Goal: Ask a question

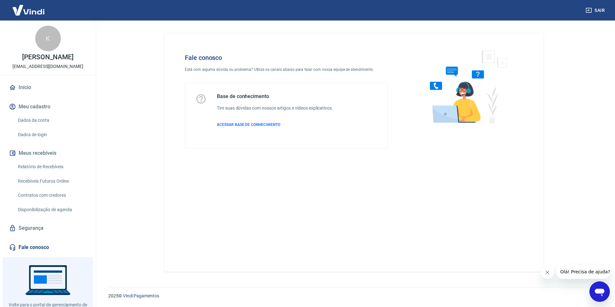
click at [596, 291] on icon "Abrir janela de mensagens" at bounding box center [600, 293] width 10 height 8
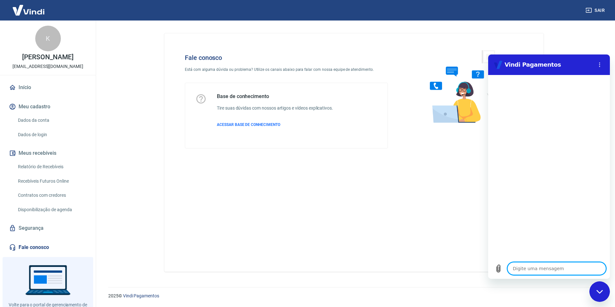
click at [525, 270] on textarea at bounding box center [556, 268] width 99 height 13
type textarea "u"
type textarea "x"
type textarea "um"
type textarea "x"
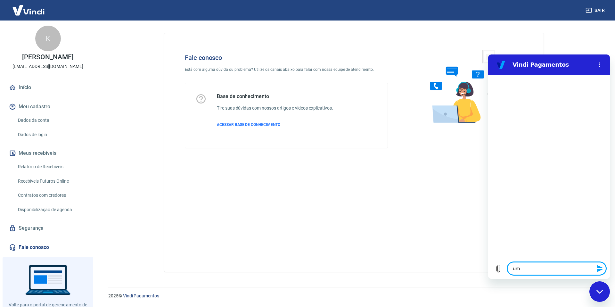
type textarea "uma"
type textarea "x"
type textarea "uma"
type textarea "x"
type textarea "uma c"
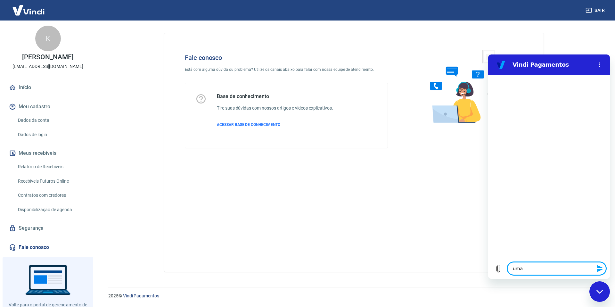
type textarea "x"
type textarea "uma cl"
type textarea "x"
type textarea "uma cli"
type textarea "x"
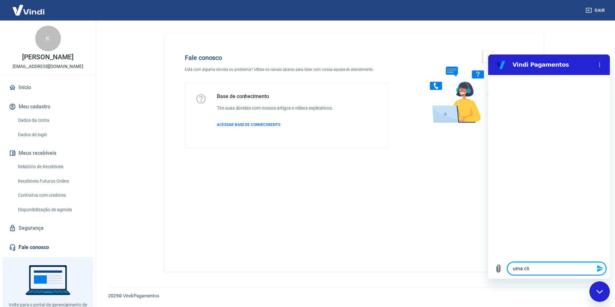
type textarea "uma clie"
type textarea "x"
type textarea "uma clien"
type textarea "x"
type textarea "uma client"
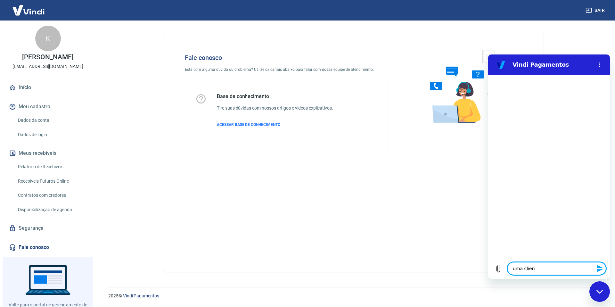
type textarea "x"
type textarea "uma cliente"
type textarea "x"
type textarea "uma cliente"
type textarea "x"
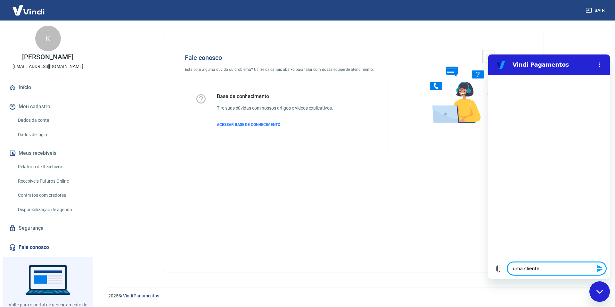
type textarea "uma cliente f"
type textarea "x"
type textarea "uma cliente fe"
type textarea "x"
type textarea "uma cliente fez"
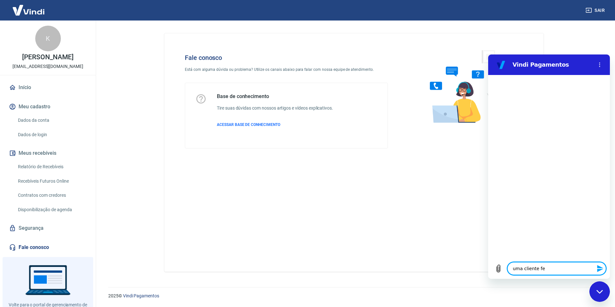
type textarea "x"
type textarea "uma cliente fez"
type textarea "x"
type textarea "uma cliente fez u"
type textarea "x"
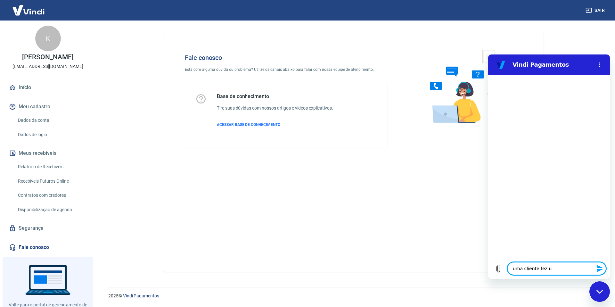
type textarea "uma cliente fez um"
type textarea "x"
type textarea "uma cliente fez uma"
type textarea "x"
type textarea "uma cliente fez uma"
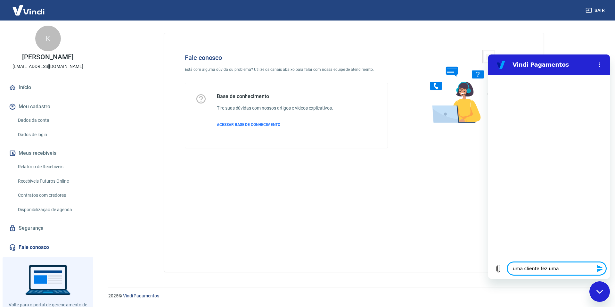
type textarea "x"
type textarea "uma cliente fez uma c"
type textarea "x"
type textarea "uma cliente fez uma co"
type textarea "x"
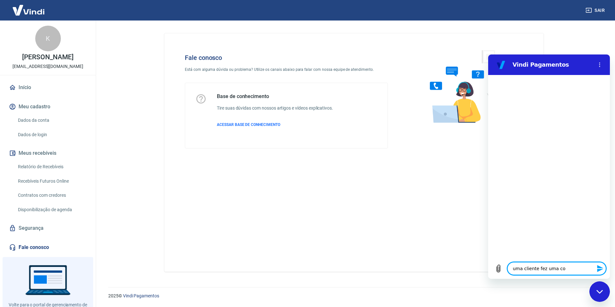
type textarea "uma cliente fez uma com"
type textarea "x"
type textarea "uma cliente fez uma comp"
type textarea "x"
type textarea "uma cliente fez uma compr"
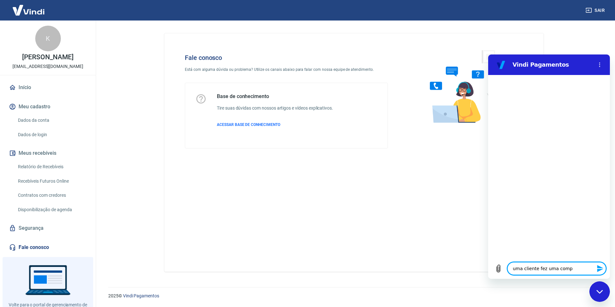
type textarea "x"
type textarea "uma cliente fez uma compra"
type textarea "x"
type textarea "uma cliente fez uma compra"
type textarea "x"
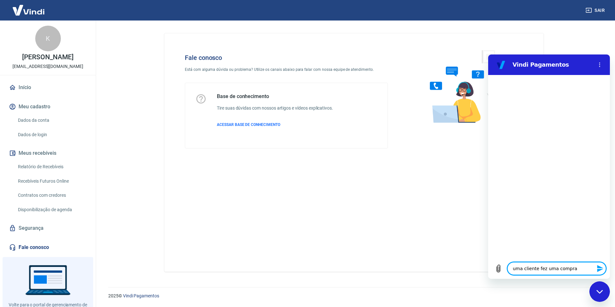
type textarea "uma cliente fez uma compra e"
type textarea "x"
type textarea "uma cliente fez uma compra em"
type textarea "x"
type textarea "uma cliente fez uma compra em"
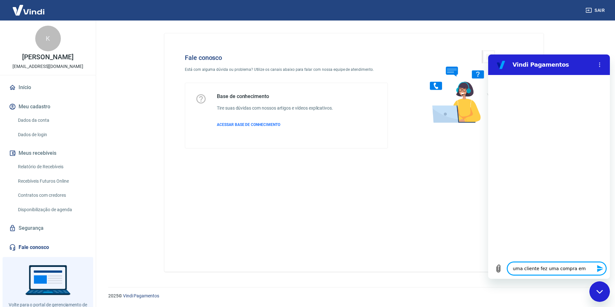
type textarea "x"
type textarea "uma cliente fez uma compra em 1"
type textarea "x"
type textarea "uma cliente fez uma compra em 12"
type textarea "x"
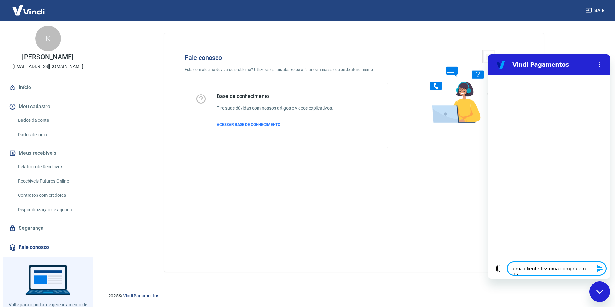
type textarea "uma cliente fez uma compra em 12"
type textarea "x"
type textarea "uma cliente fez uma compra em 12 s"
type textarea "x"
type textarea "uma cliente fez uma compra em 12 se"
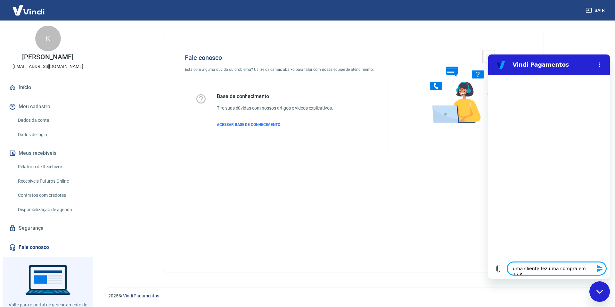
type textarea "x"
type textarea "uma cliente fez uma compra em 12 sem"
type textarea "x"
type textarea "uma cliente fez uma compra em 12 sem"
type textarea "x"
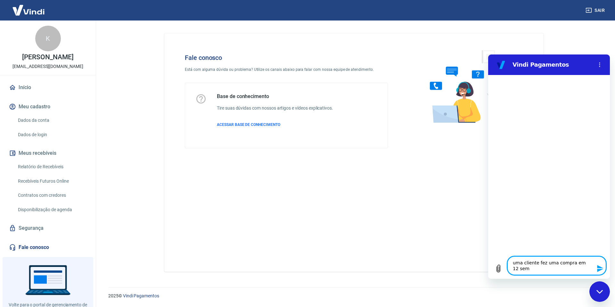
type textarea "uma cliente fez uma compra em 12 sem j"
type textarea "x"
type textarea "uma cliente fez uma compra em 12 sem ju"
type textarea "x"
type textarea "uma cliente fez uma compra em 12 sem jut"
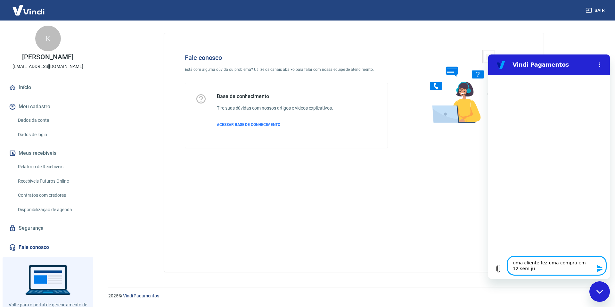
type textarea "x"
type textarea "uma cliente fez uma compra em 12 sem juto"
type textarea "x"
type textarea "uma cliente fez uma compra em 12 sem jut"
type textarea "x"
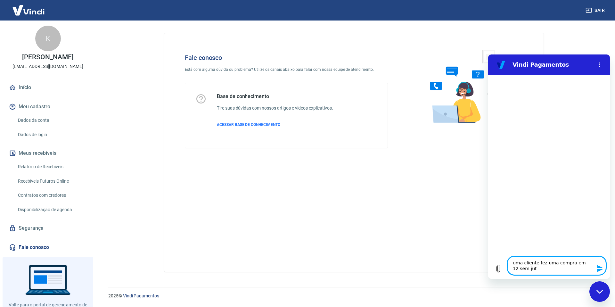
type textarea "uma cliente fez uma compra em 12 sem ju"
type textarea "x"
type textarea "uma cliente fez uma compra em 12 sem jur"
type textarea "x"
type textarea "uma cliente fez uma compra em 12 sem juro"
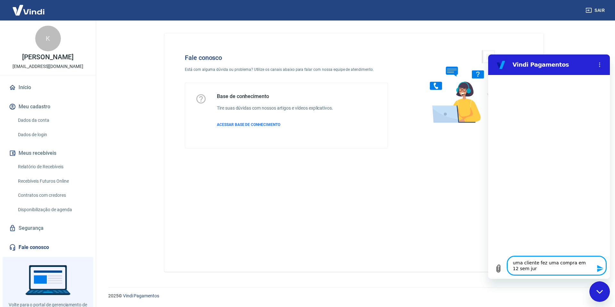
type textarea "x"
type textarea "uma cliente fez uma compra em 12 sem juros"
type textarea "x"
type textarea "uma cliente fez uma compra em 12 sem juros,"
type textarea "x"
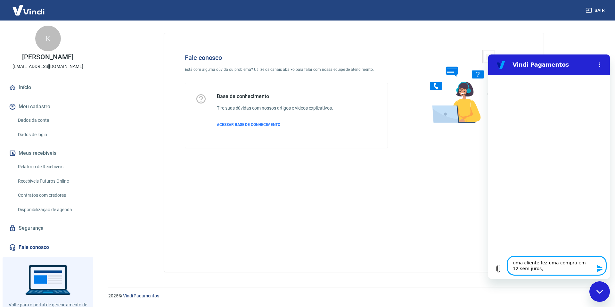
type textarea "uma cliente fez uma compra em 12 sem juros,"
type textarea "x"
type textarea "uma cliente fez uma compra em 12 sem juros, m"
type textarea "x"
type textarea "uma cliente fez uma compra em 12 sem juros, ma"
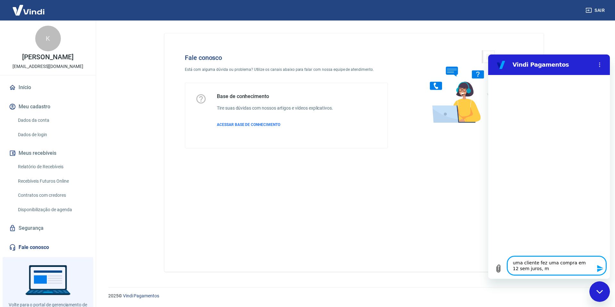
type textarea "x"
type textarea "uma cliente fez uma compra em 12 sem juros, mas"
type textarea "x"
type textarea "uma cliente fez uma compra em 12 sem juros, mas"
type textarea "x"
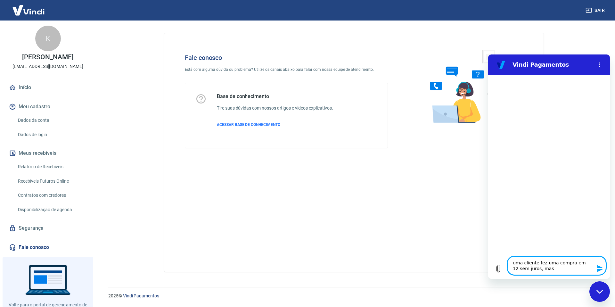
type textarea "uma cliente fez uma compra em 12 sem juros, mas a"
type textarea "x"
type textarea "uma cliente fez uma compra em 12 sem juros, mas as"
type textarea "x"
type textarea "uma cliente fez uma compra em 12 sem juros, mas as"
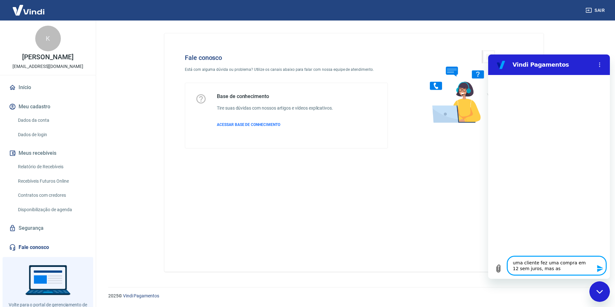
type textarea "x"
type textarea "uma cliente fez uma compra em 12 sem juros, mas as c"
type textarea "x"
type textarea "uma cliente fez uma compra em 12 sem juros, mas as co"
type textarea "x"
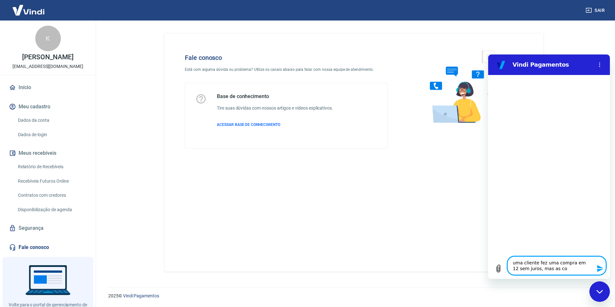
type textarea "uma cliente fez uma compra em 12 sem juros, mas as con"
type textarea "x"
type textarea "uma cliente fez uma compra em 12 sem juros, mas as conf"
type textarea "x"
type textarea "uma cliente fez uma compra em 12 sem juros, mas as confi"
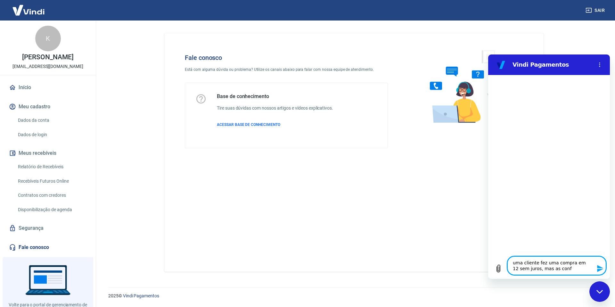
type textarea "x"
type textarea "uma cliente fez uma compra em 12 sem juros, mas as config"
type textarea "x"
type textarea "uma cliente fez uma compra em 12 sem juros, mas as configu"
type textarea "x"
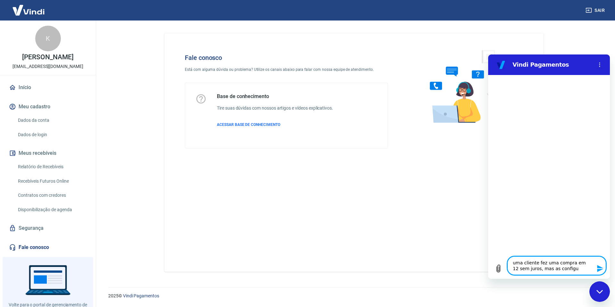
type textarea "uma cliente fez uma compra em 12 sem juros, mas as configur"
type textarea "x"
type textarea "uma cliente fez uma compra em 12 sem juros, mas as configura"
type textarea "x"
type textarea "uma cliente fez uma compra em 12 sem juros, mas as configuraç"
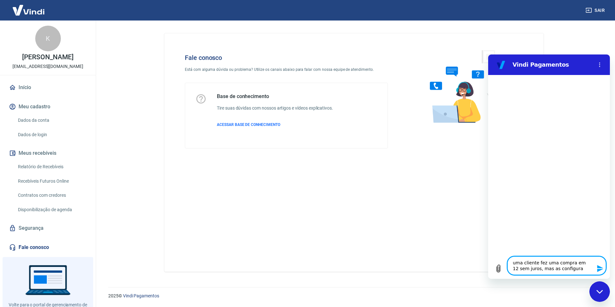
type textarea "x"
type textarea "uma cliente fez uma compra em 12 sem juros, mas as configuraç~"
type textarea "x"
type textarea "uma cliente fez uma compra em 12 sem juros, mas as configuraçõ"
type textarea "x"
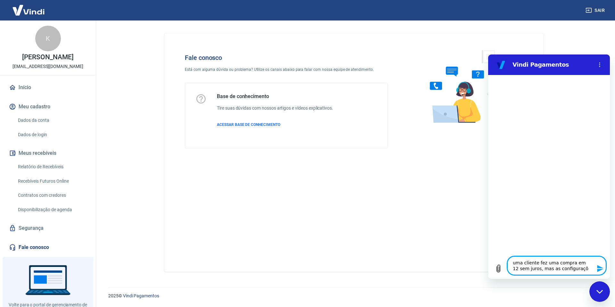
type textarea "uma cliente fez uma compra em 12 sem juros, mas as configuraçõe"
type textarea "x"
type textarea "uma cliente fez uma compra em 12 sem juros, mas as configurações"
type textarea "x"
type textarea "uma cliente fez uma compra em 12 sem juros, mas as configurações"
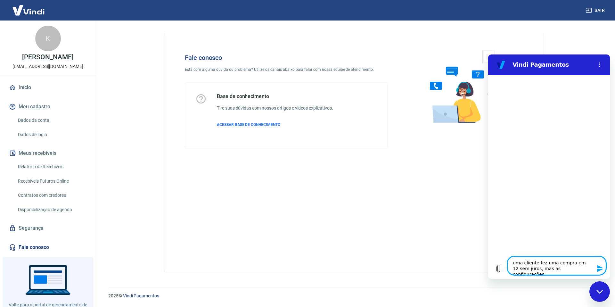
type textarea "x"
type textarea "uma cliente fez uma compra em 12 sem juros, mas as configurações n"
type textarea "x"
type textarea "uma cliente fez uma compra em 12 sem juros, mas as configurações no"
type textarea "x"
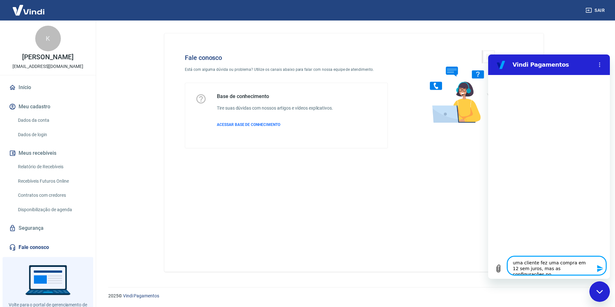
type textarea "uma cliente fez uma compra em 12 sem juros, mas as configurações no"
type textarea "x"
type textarea "uma cliente fez uma compra em 12 sem juros, mas as configurações no a"
type textarea "x"
type textarea "uma cliente fez uma compra em 12 sem juros, mas as configurações no ap"
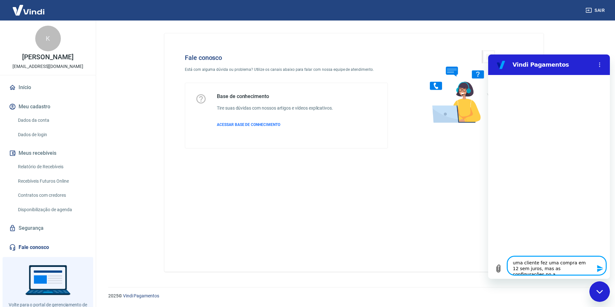
type textarea "x"
type textarea "uma cliente fez uma compra em 12 sem juros, mas as configurações no app"
type textarea "x"
type textarea "uma cliente fez uma compra em 12 sem juros, mas as configurações no app"
type textarea "x"
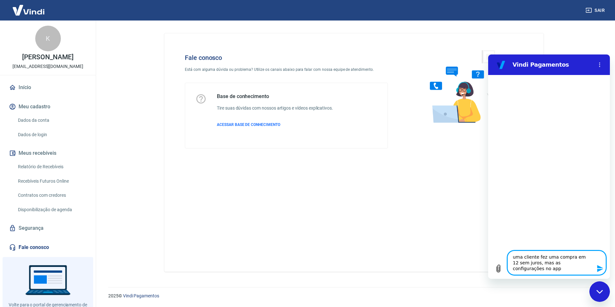
type textarea "uma cliente fez uma compra em 12 sem juros, mas as configurações no app d"
type textarea "x"
type textarea "uma cliente fez uma compra em 12 sem juros, mas as configurações no app da"
type textarea "x"
type textarea "uma cliente fez uma compra em 12 sem juros, mas as configurações no app da"
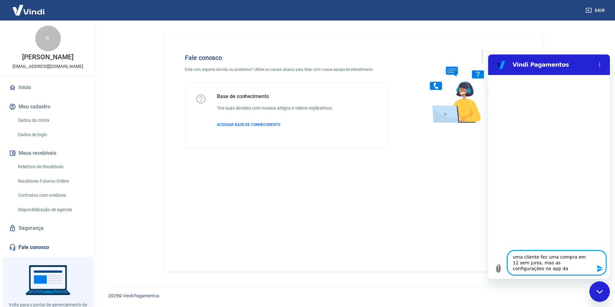
type textarea "x"
type textarea "uma cliente fez uma compra em 12 sem juros, mas as configurações no app da v"
type textarea "x"
type textarea "uma cliente fez uma compra em 12 sem juros, mas as configurações no app da vi"
type textarea "x"
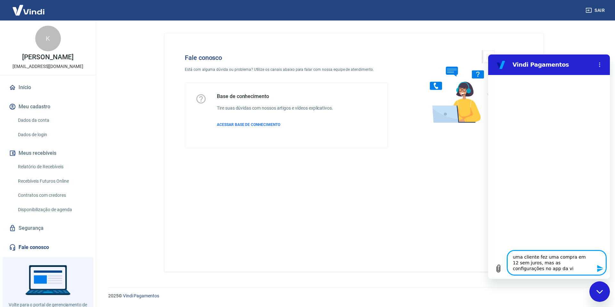
type textarea "uma cliente fez uma compra em 12 sem juros, mas as configurações no app da vin"
type textarea "x"
type textarea "uma cliente fez uma compra em 12 sem juros, mas as configurações no app da vind"
type textarea "x"
type textarea "uma cliente fez uma compra em 12 sem juros, mas as configurações no app da vinda"
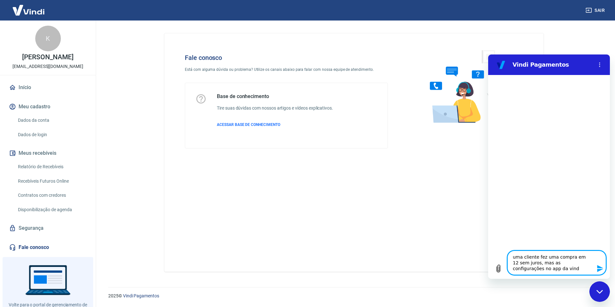
type textarea "x"
type textarea "uma cliente fez uma compra em 12 sem juros, mas as configurações no app da vinda"
type textarea "x"
type textarea "uma cliente fez uma compra em 12 sem juros, mas as configurações no app da vind…"
type textarea "x"
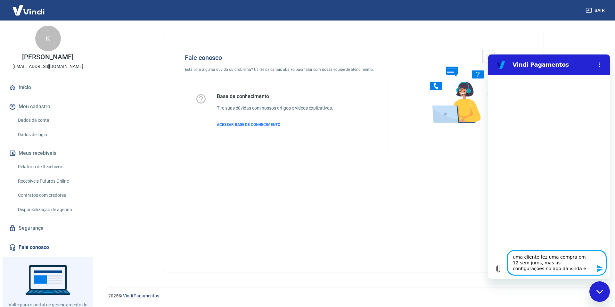
type textarea "uma cliente fez uma compra em 12 sem juros, mas as configurações no app da vinda"
type textarea "x"
type textarea "uma cliente fez uma compra em 12 sem juros, mas as configurações no app da vinda"
type textarea "x"
type textarea "uma cliente fez uma compra em 12 sem juros, mas as configurações no app da vind"
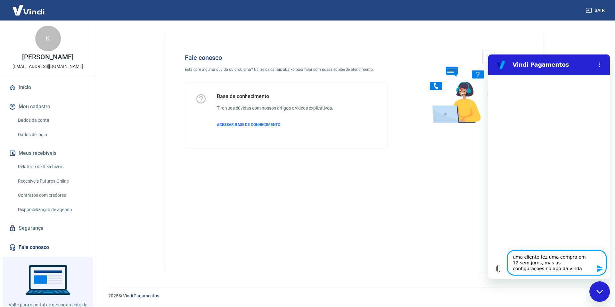
type textarea "x"
type textarea "uma cliente fez uma compra em 12 sem juros, mas as configurações no app da vindi"
type textarea "x"
type textarea "uma cliente fez uma compra em 12 sem juros, mas as configurações no app da vindi"
type textarea "x"
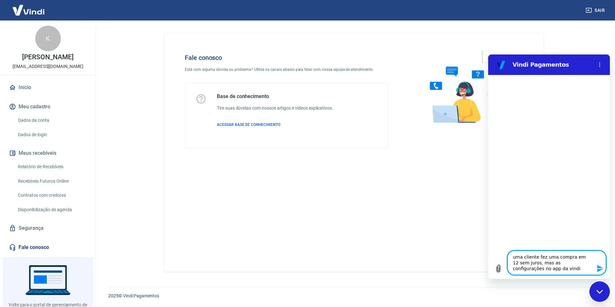
type textarea "uma cliente fez uma compra em 12 sem juros, mas as configurações no app da vind…"
type textarea "x"
type textarea "uma cliente fez uma compra em 12 sem juros, mas as configurações no app da vind…"
type textarea "x"
type textarea "uma cliente fez uma compra em 12 sem juros, mas as configurações no app da vind…"
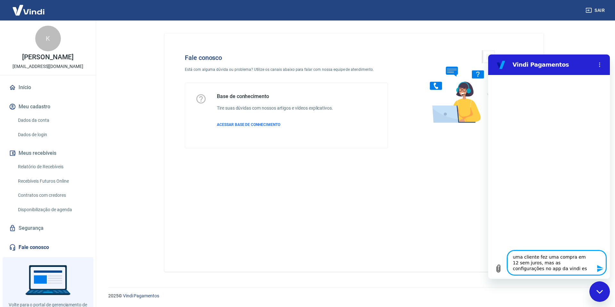
type textarea "x"
type textarea "uma cliente fez uma compra em 12 sem juros, mas as configurações no app da vind…"
type textarea "x"
type textarea "uma cliente fez uma compra em 12 sem juros, mas as configurações no app da vind…"
type textarea "x"
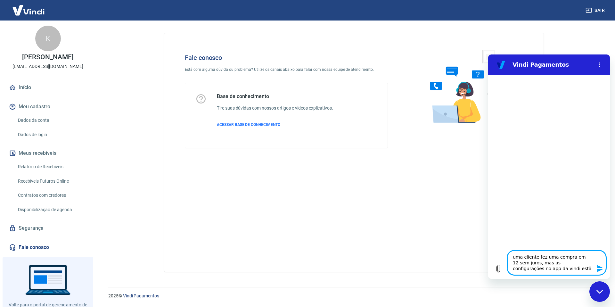
type textarea "uma cliente fez uma compra em 12 sem juros, mas as configurações no app da vind…"
type textarea "x"
type textarea "uma cliente fez uma compra em 12 sem juros, mas as configurações no app da vind…"
type textarea "x"
type textarea "uma cliente fez uma compra em 12 sem juros, mas as configurações no app da vind…"
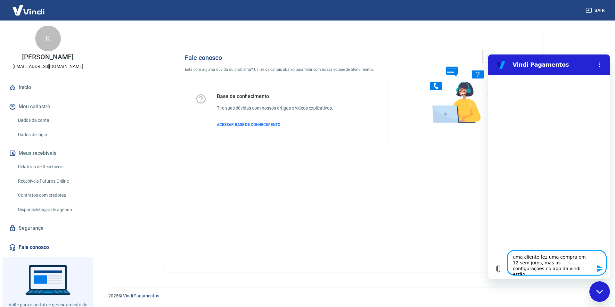
type textarea "x"
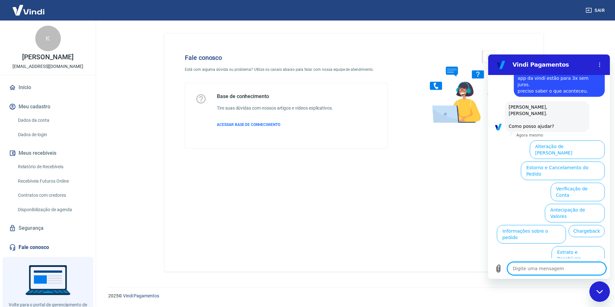
scroll to position [28, 0]
click at [576, 267] on button "Taxas e Parcelamento" at bounding box center [576, 276] width 56 height 19
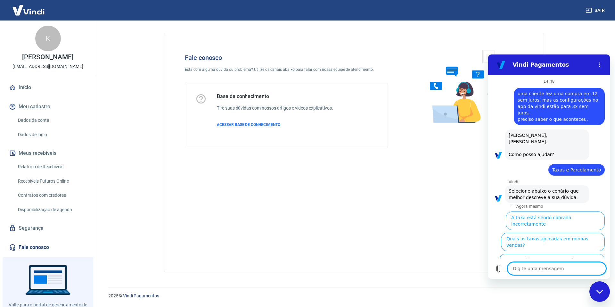
scroll to position [26, 0]
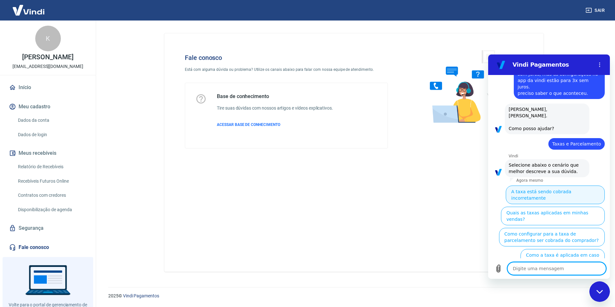
click at [556, 185] on button "A taxa está sendo cobrada incorretamente" at bounding box center [555, 194] width 99 height 19
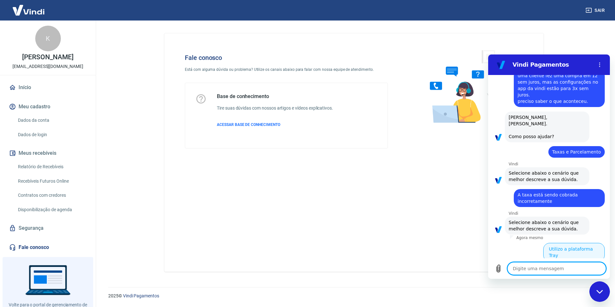
scroll to position [18, 0]
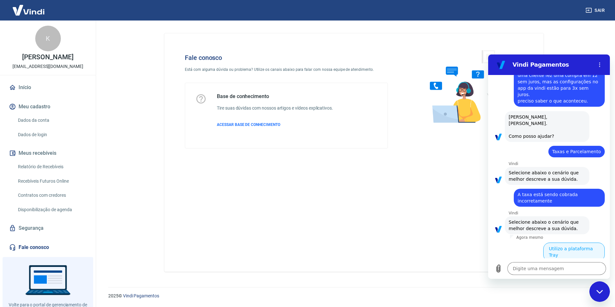
click at [579, 243] on button "Utilizo a plataforma Tray" at bounding box center [574, 252] width 62 height 19
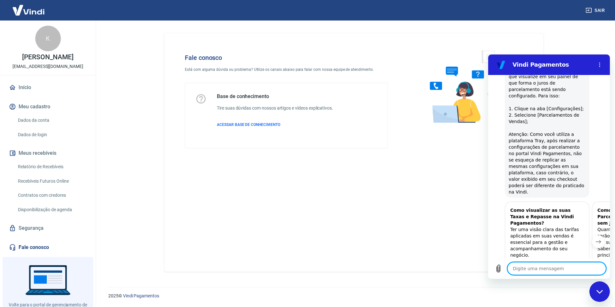
scroll to position [409, 0]
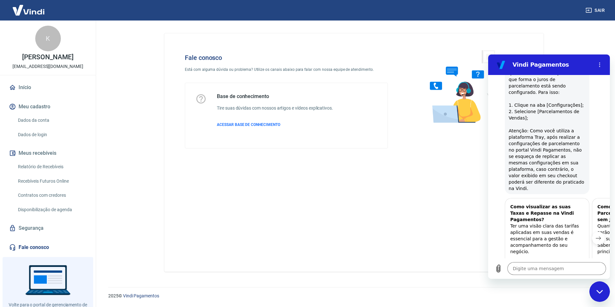
click at [596, 235] on icon "Próximo item" at bounding box center [598, 237] width 5 height 5
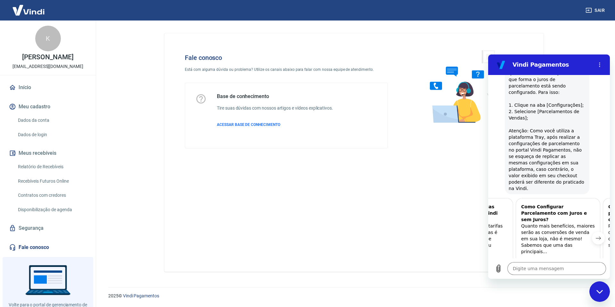
scroll to position [0, 82]
click at [596, 235] on icon "Próximo item" at bounding box center [598, 237] width 5 height 5
click at [597, 232] on button "Próximo item" at bounding box center [598, 238] width 13 height 13
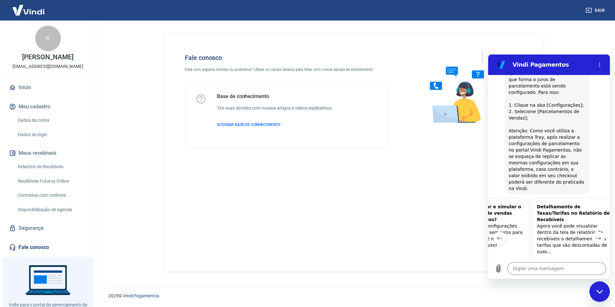
scroll to position [0, 244]
click at [545, 272] on textarea at bounding box center [556, 268] width 99 height 13
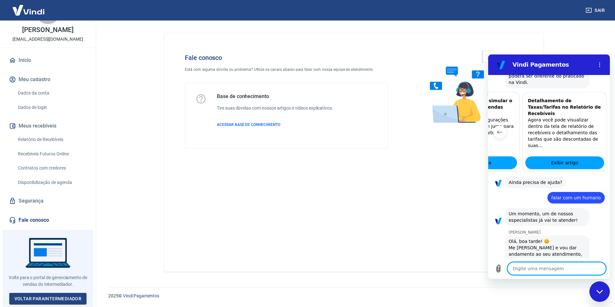
scroll to position [514, 0]
click at [543, 272] on textarea at bounding box center [556, 268] width 99 height 13
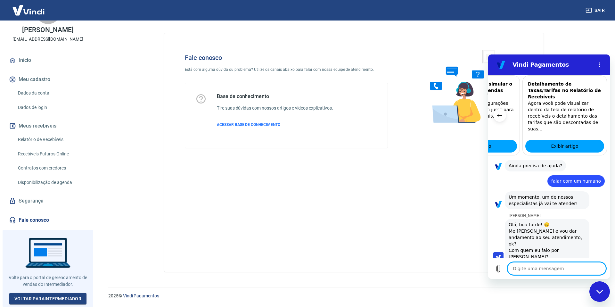
scroll to position [533, 0]
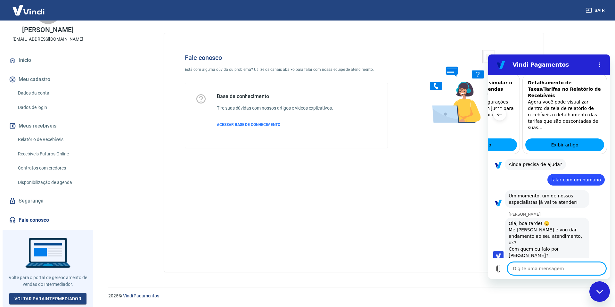
paste textarea "uma cliente fez uma compra em 12 sem juros, mas as configurações no app da vind…"
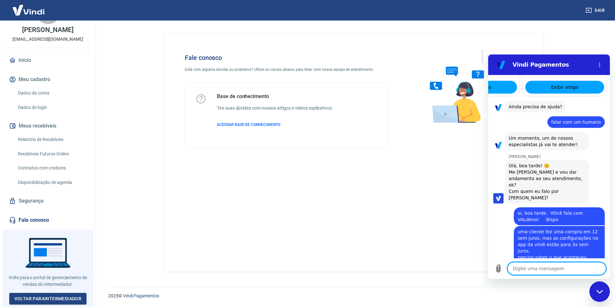
scroll to position [592, 0]
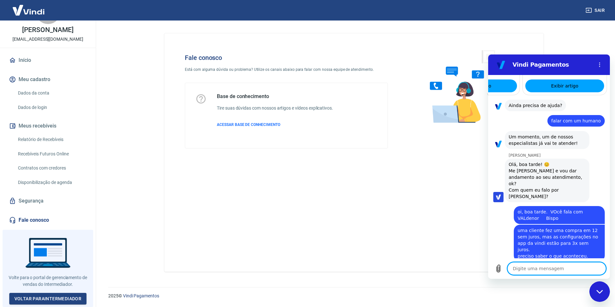
click at [528, 268] on textarea at bounding box center [556, 268] width 99 height 13
paste textarea "Dados do pagamento Transação: 228449387 Forma: Cartão de Crédito Data: 19/09/20…"
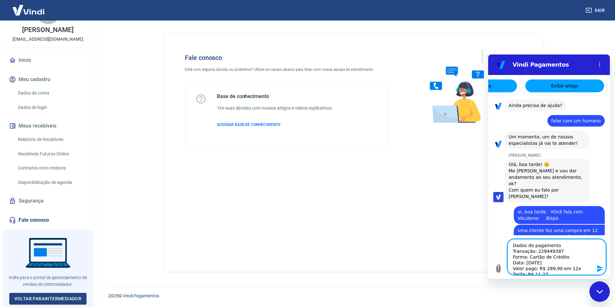
scroll to position [14, 0]
click at [599, 269] on icon "Enviar mensagem" at bounding box center [600, 268] width 6 height 7
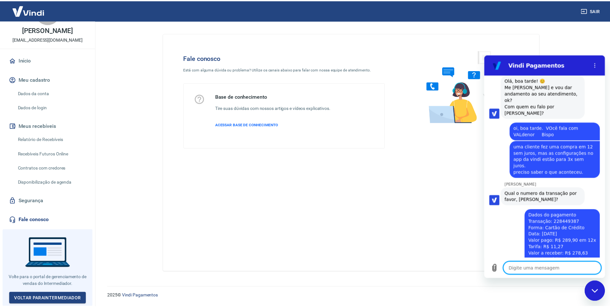
scroll to position [677, 0]
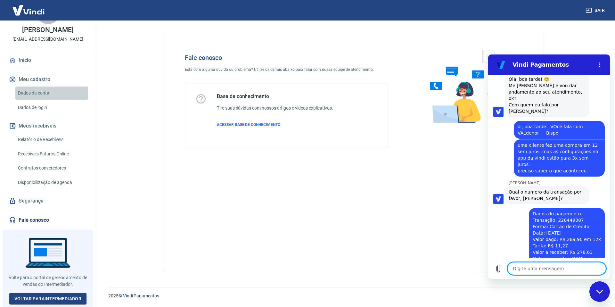
click at [65, 94] on link "Dados da conta" at bounding box center [51, 92] width 73 height 13
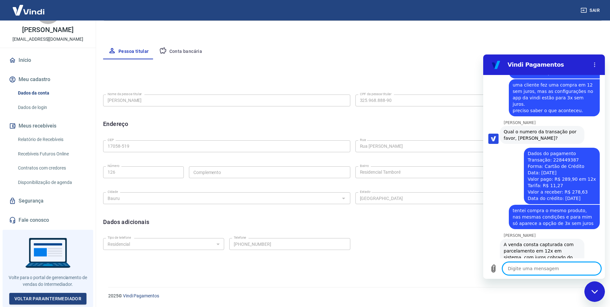
scroll to position [738, 0]
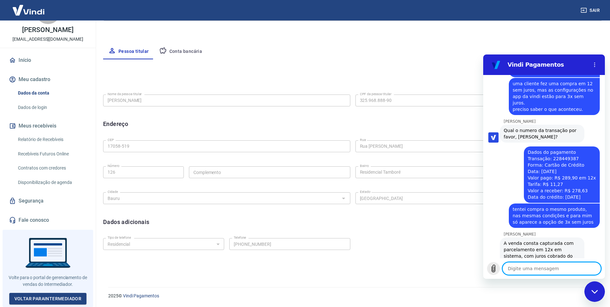
click at [495, 269] on icon "Carregar arquivo" at bounding box center [494, 268] width 4 height 7
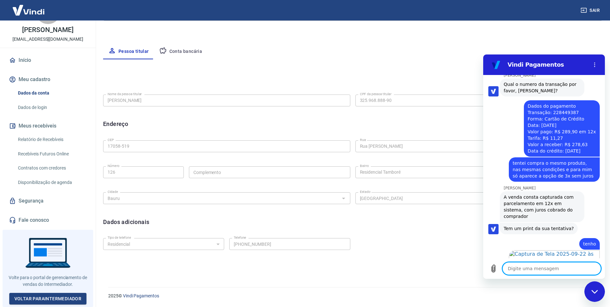
scroll to position [786, 0]
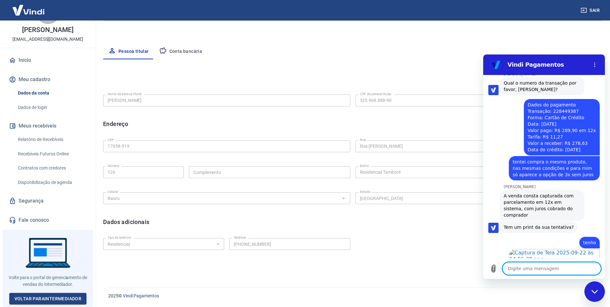
click at [535, 271] on textarea at bounding box center [552, 268] width 99 height 13
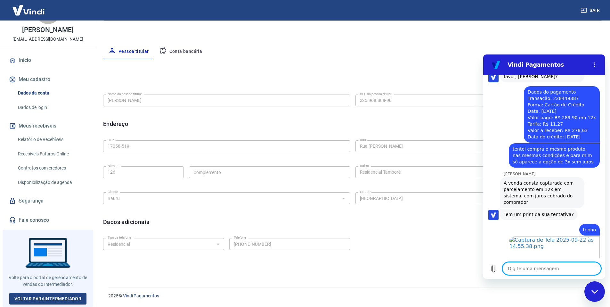
scroll to position [798, 0]
click at [561, 267] on textarea at bounding box center [552, 268] width 99 height 13
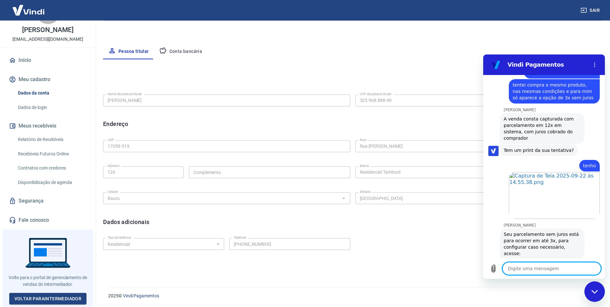
scroll to position [864, 0]
click at [522, 270] on textarea at bounding box center [552, 268] width 99 height 13
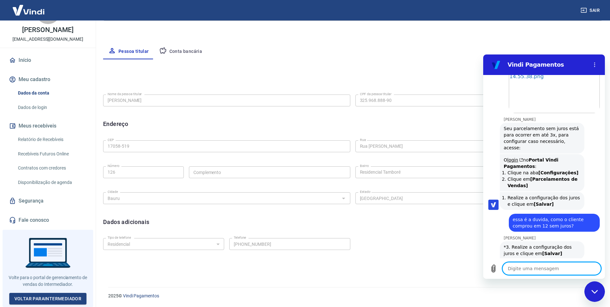
scroll to position [970, 0]
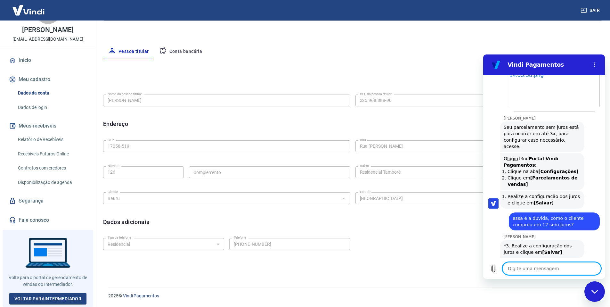
click at [548, 269] on textarea at bounding box center [552, 268] width 99 height 13
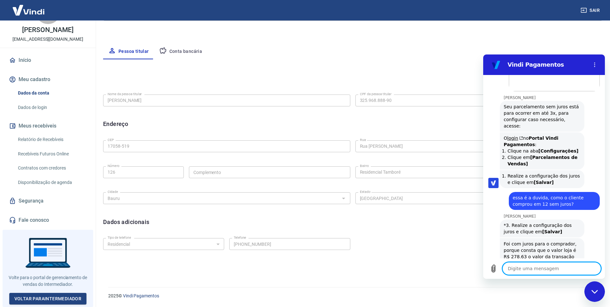
scroll to position [991, 0]
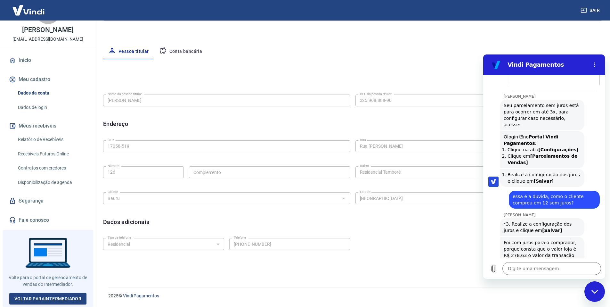
click at [25, 65] on link "Início" at bounding box center [48, 60] width 80 height 14
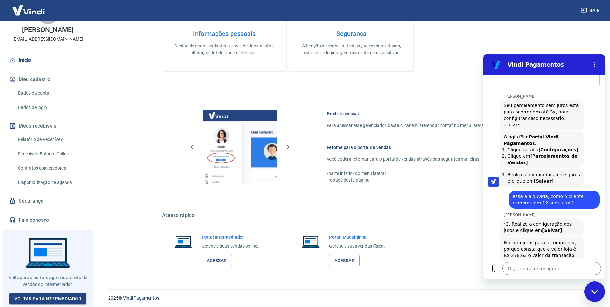
scroll to position [259, 0]
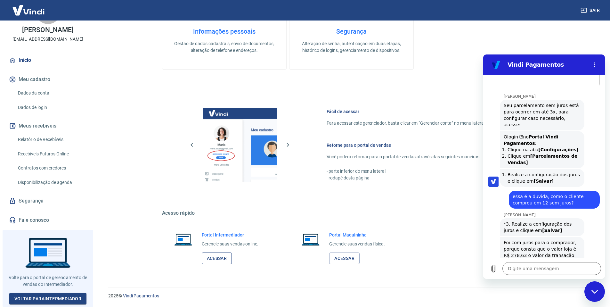
click at [221, 259] on link "Acessar" at bounding box center [217, 258] width 30 height 12
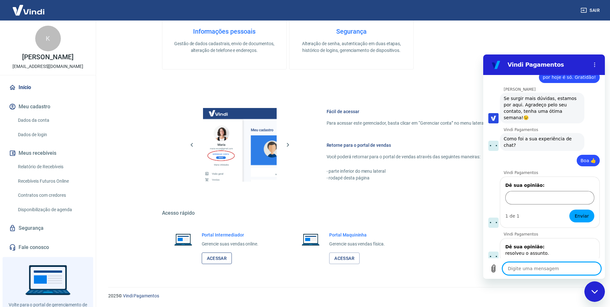
scroll to position [0, 244]
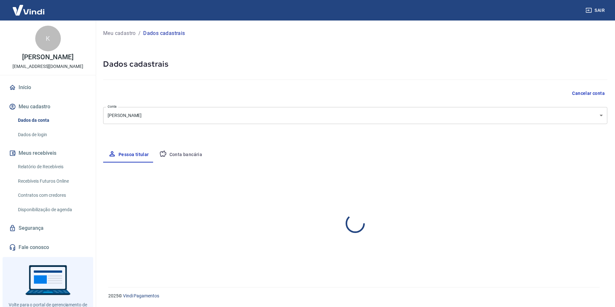
select select "SP"
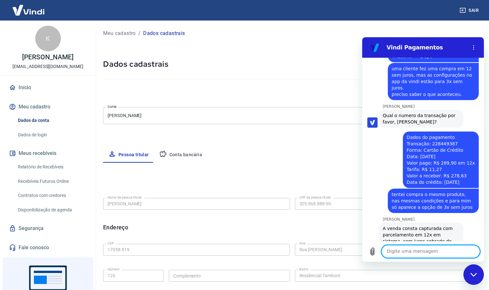
scroll to position [736, 0]
click at [401, 251] on textarea at bounding box center [431, 251] width 99 height 13
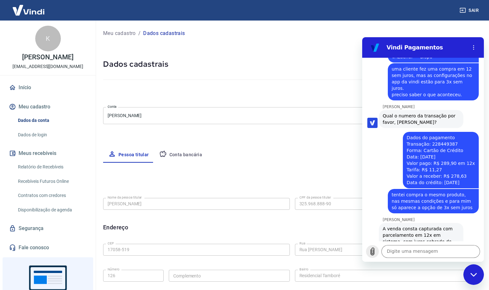
click at [372, 251] on icon "Carregar arquivo" at bounding box center [373, 251] width 4 height 7
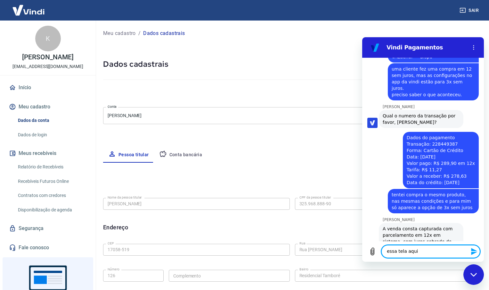
type textarea "essa tela aqui?"
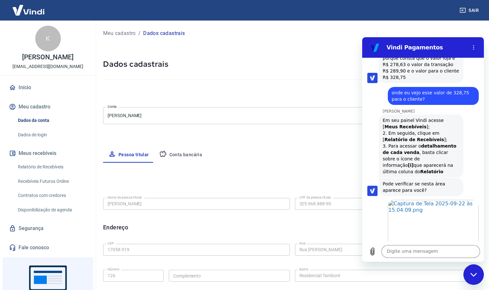
scroll to position [1166, 0]
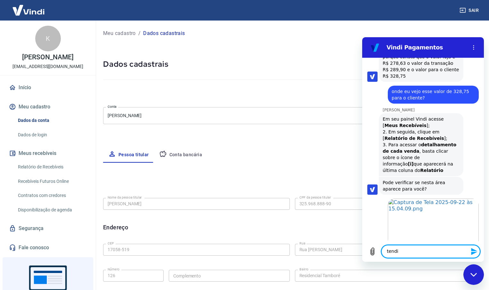
type textarea "tendi."
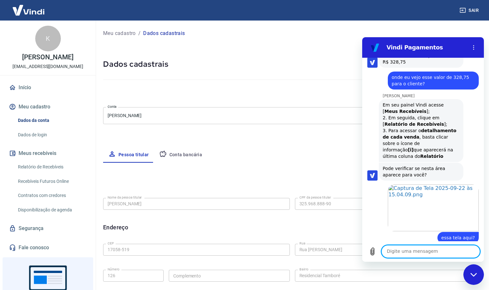
scroll to position [1182, 0]
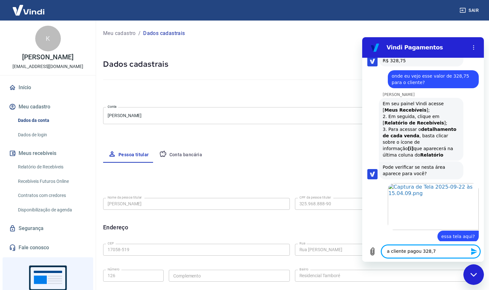
type textarea "a cliente pagou 328,75"
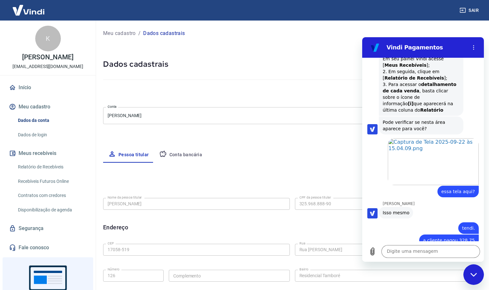
scroll to position [1228, 0]
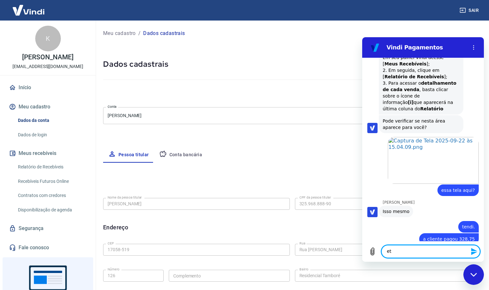
type textarea "e"
type textarea "a"
type textarea "certo, entendi."
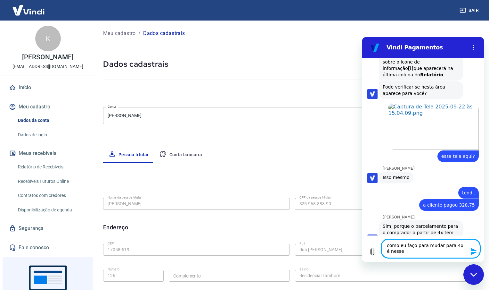
scroll to position [1261, 0]
type textarea "como eu faço para mudar para 4x, é nesse mesmo painel?"
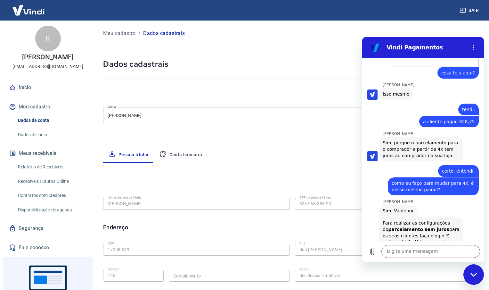
scroll to position [1346, 0]
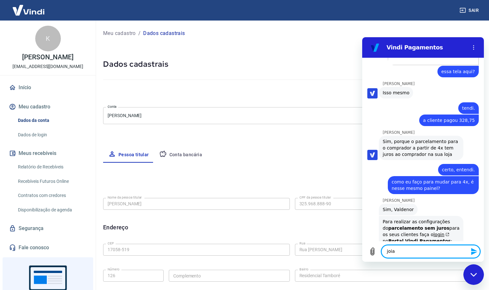
type textarea "joia!"
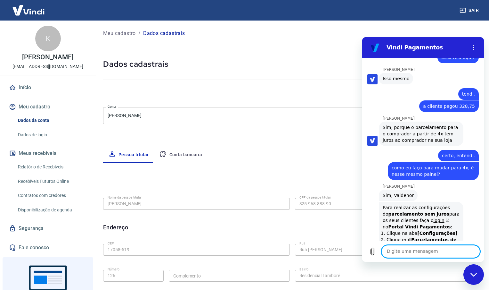
scroll to position [1362, 0]
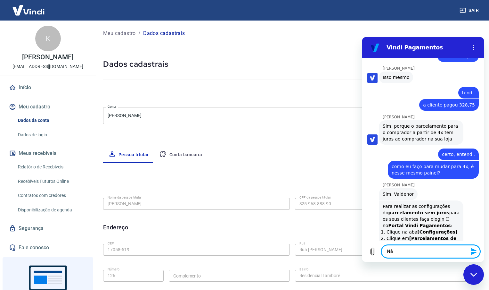
type textarea "N"
type textarea "c"
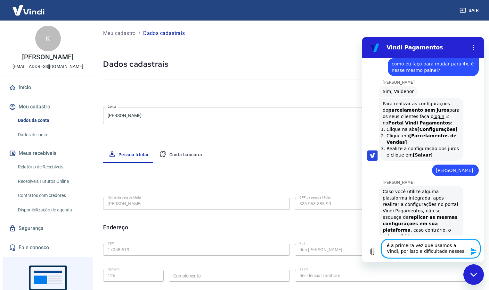
scroll to position [1466, 0]
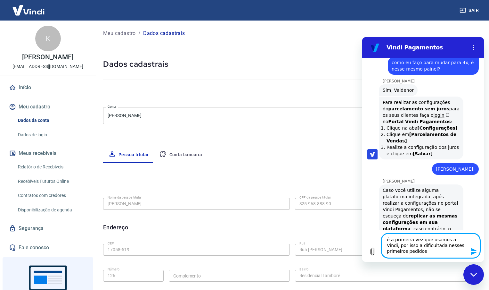
type textarea "é a primeira vez que usamos a Vindi, por isso a dificultada nesses primeiros pe…"
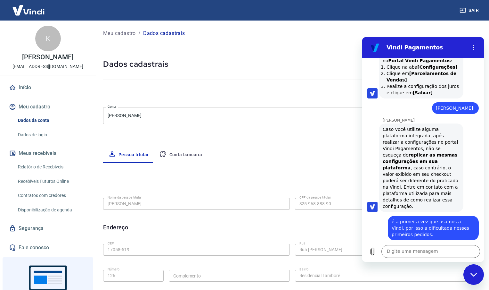
scroll to position [1528, 0]
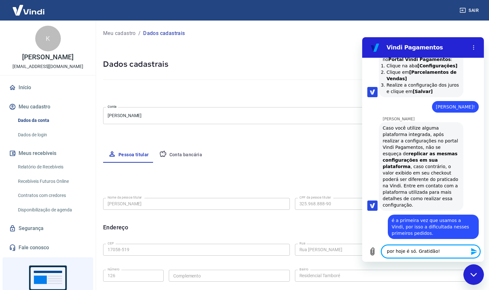
type textarea "por hoje é só. Gratidão!"
click at [474, 253] on icon "Enviar mensagem" at bounding box center [475, 251] width 8 height 8
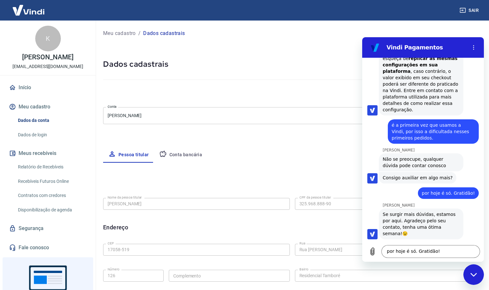
scroll to position [1626, 0]
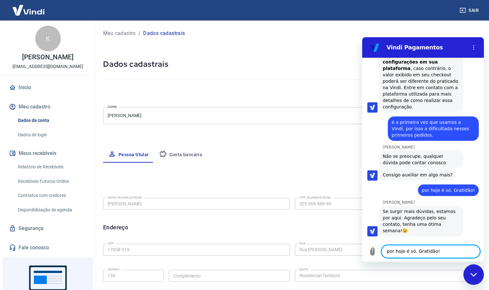
click at [431, 272] on button "Boa 👍" at bounding box center [436, 281] width 25 height 19
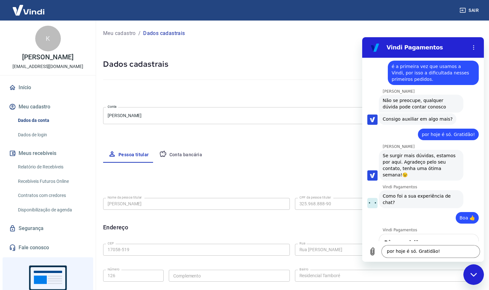
scroll to position [1681, 0]
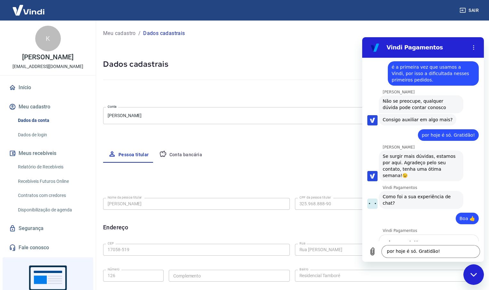
type input "resolveu o assunto."
click at [448, 267] on button "Enviar" at bounding box center [460, 273] width 25 height 13
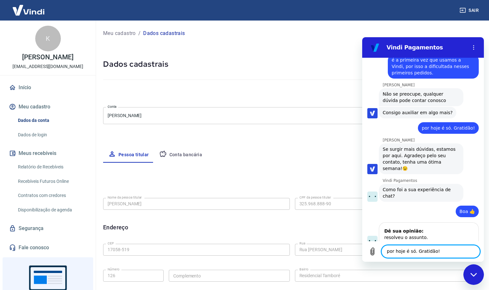
scroll to position [1689, 0]
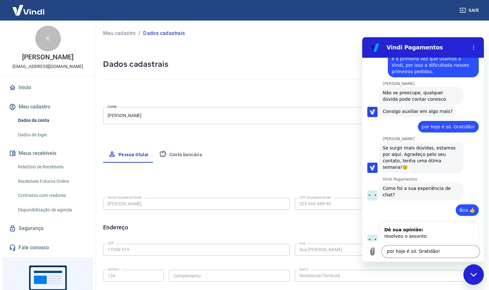
click at [40, 5] on img at bounding box center [29, 10] width 42 height 20
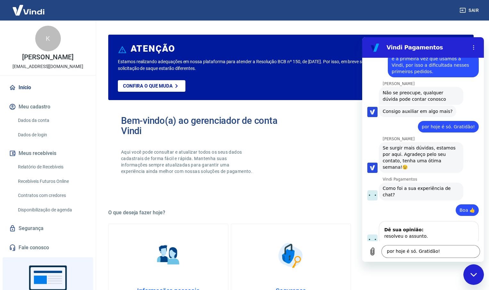
click at [40, 7] on img at bounding box center [29, 10] width 42 height 20
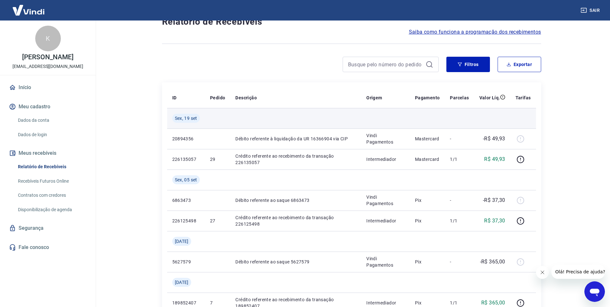
scroll to position [11, 0]
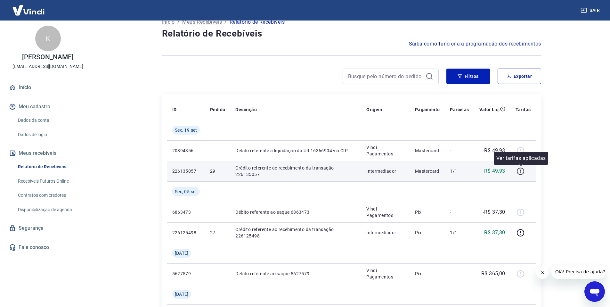
click at [523, 169] on icon "button" at bounding box center [521, 171] width 8 height 8
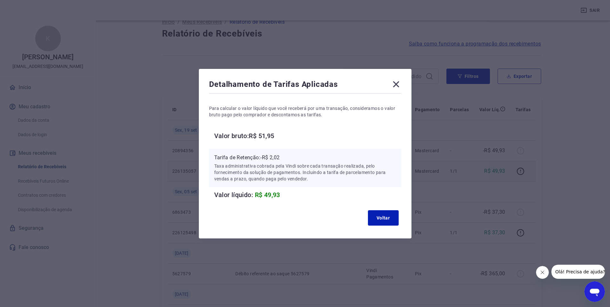
click at [399, 85] on icon at bounding box center [396, 84] width 6 height 6
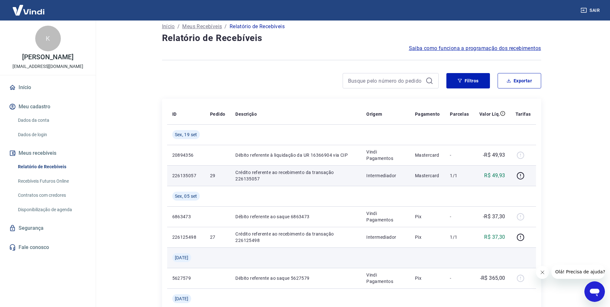
scroll to position [0, 0]
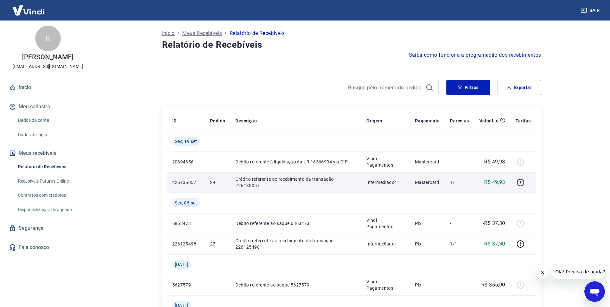
click at [49, 179] on link "Recebíveis Futuros Online" at bounding box center [51, 181] width 73 height 13
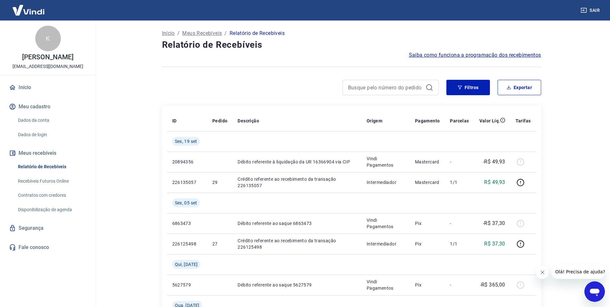
click at [41, 179] on link "Recebíveis Futuros Online" at bounding box center [51, 181] width 73 height 13
